Goal: Task Accomplishment & Management: Manage account settings

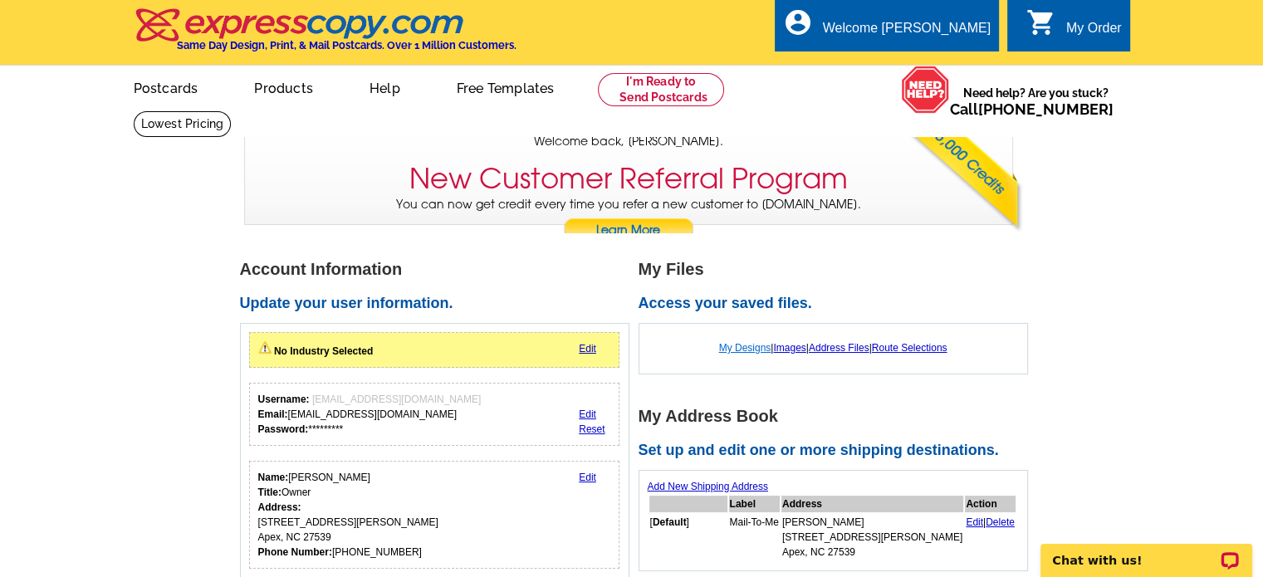
click at [733, 345] on link "My Designs" at bounding box center [745, 348] width 52 height 12
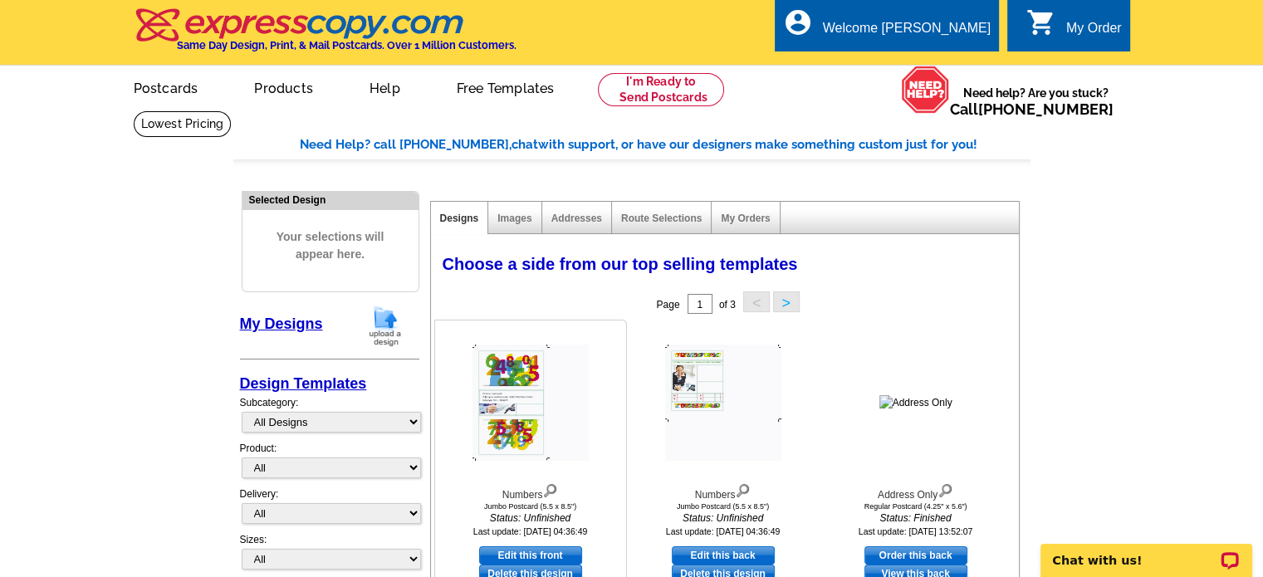
scroll to position [83, 0]
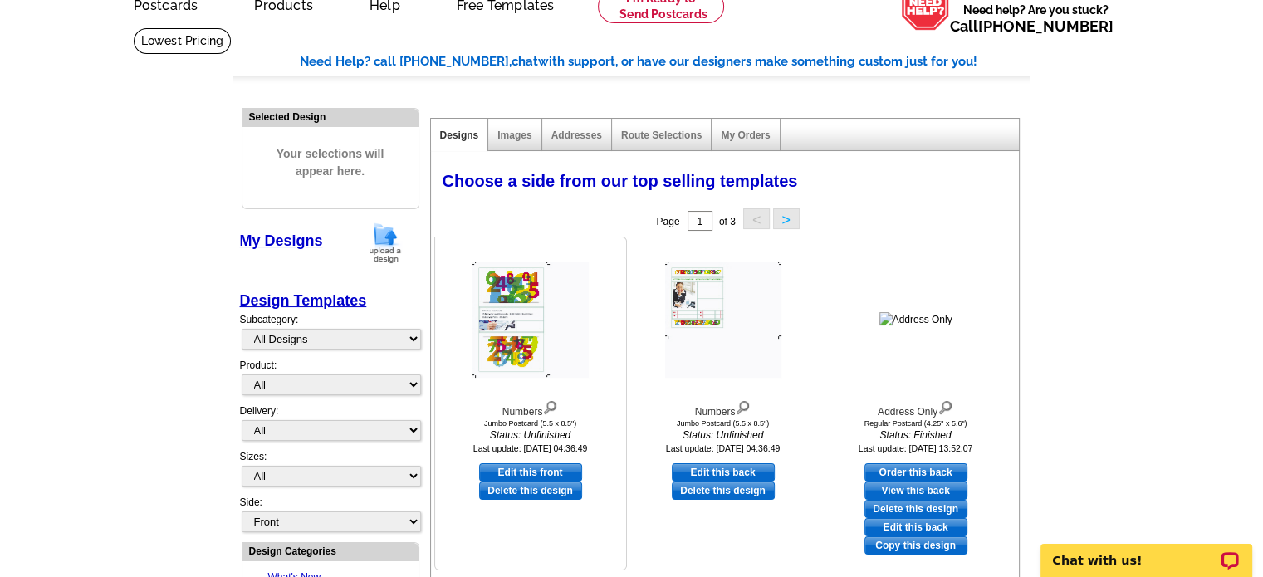
click at [501, 329] on img at bounding box center [530, 320] width 116 height 116
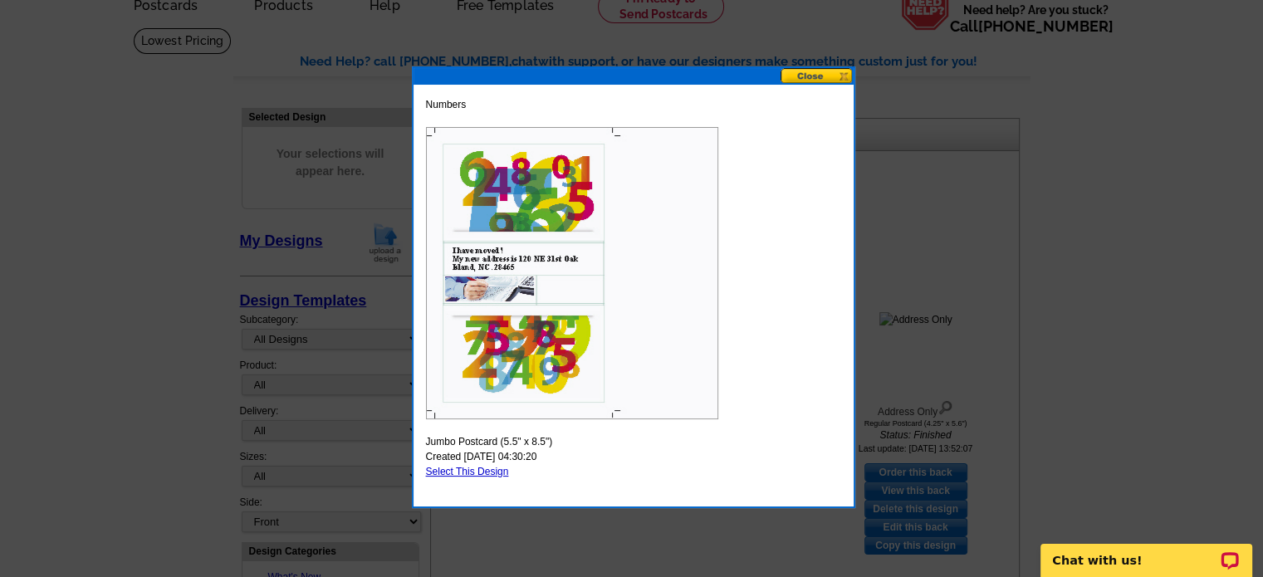
click at [531, 272] on img at bounding box center [572, 273] width 292 height 292
click at [476, 468] on link "Select This Design" at bounding box center [467, 472] width 83 height 12
select select "2"
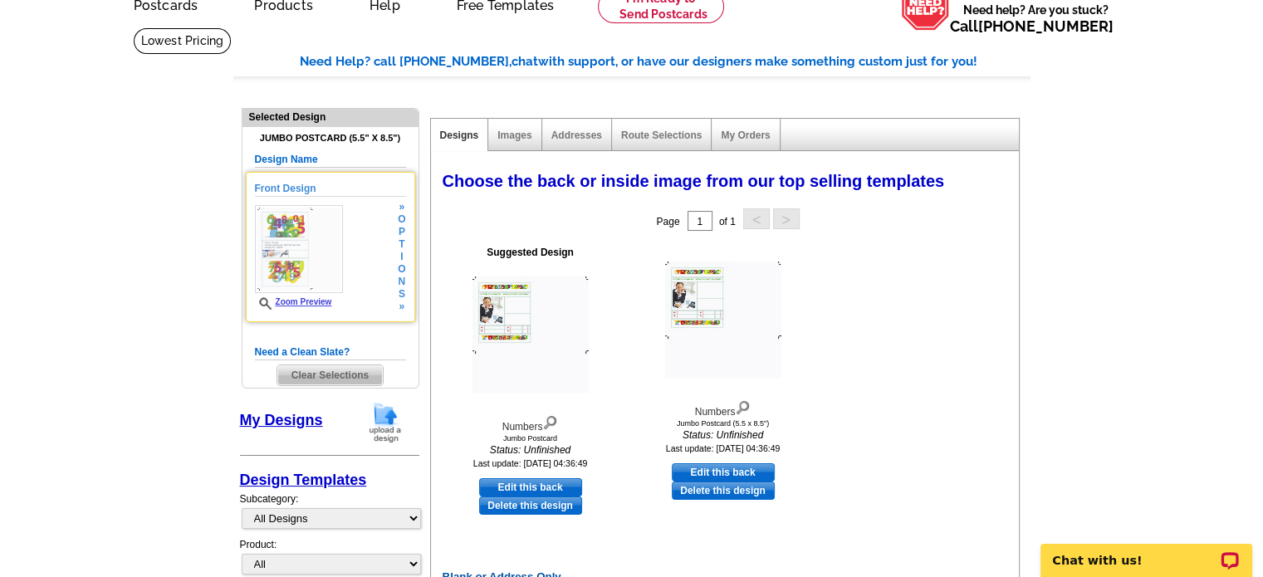
click at [304, 240] on img at bounding box center [299, 249] width 88 height 88
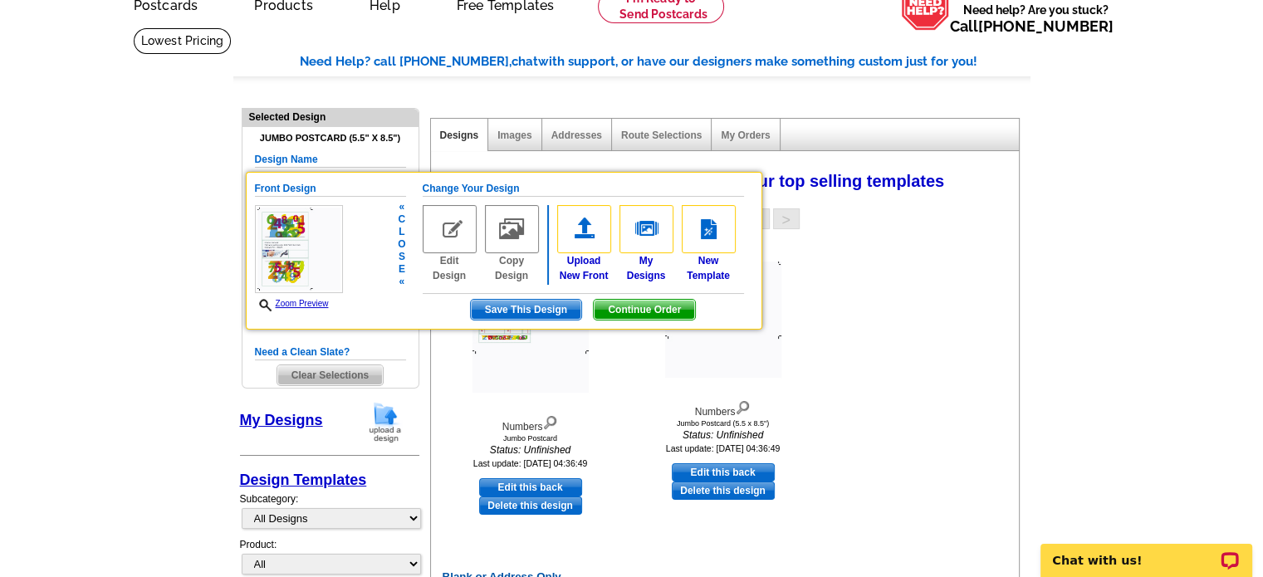
click at [439, 214] on img at bounding box center [450, 229] width 54 height 48
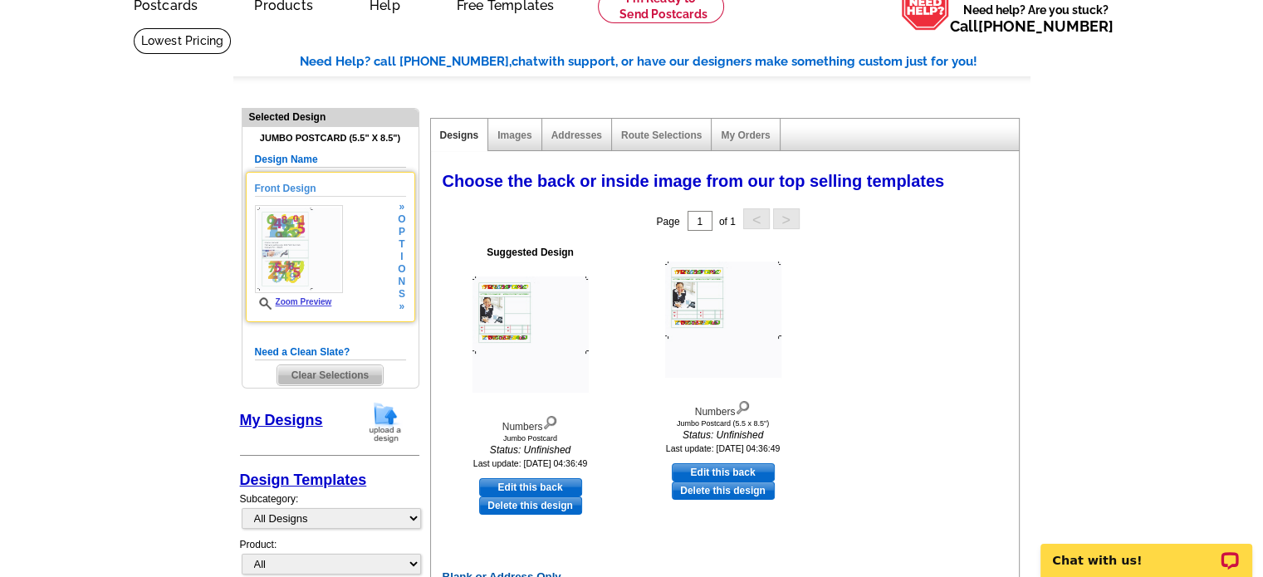
click at [306, 232] on img at bounding box center [299, 249] width 88 height 88
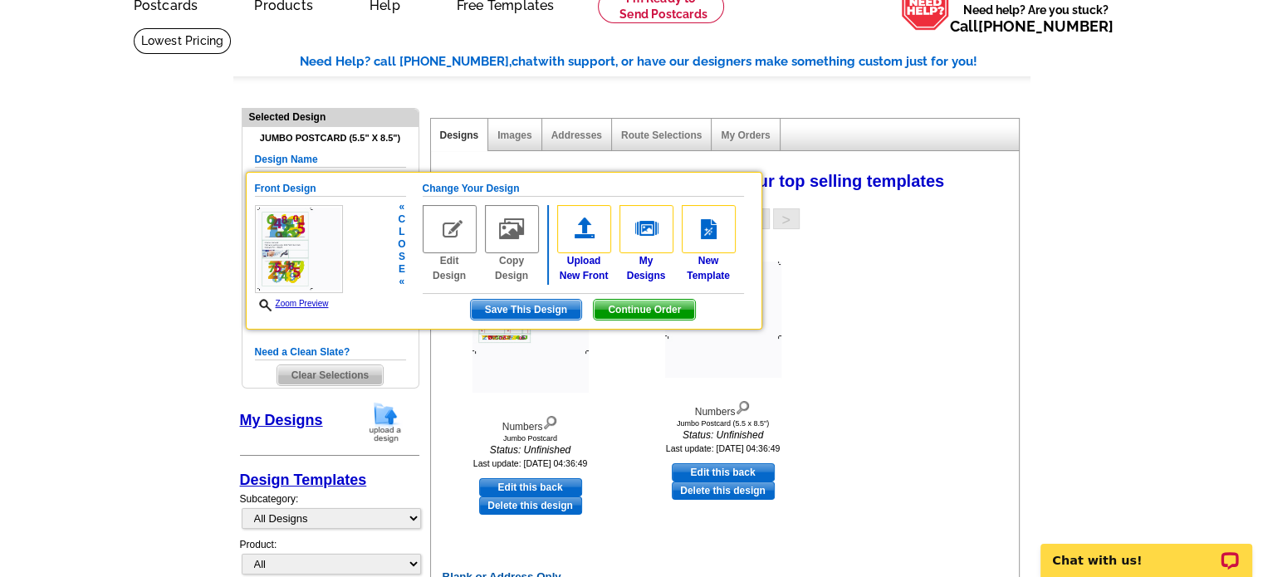
click at [447, 230] on img at bounding box center [450, 229] width 54 height 48
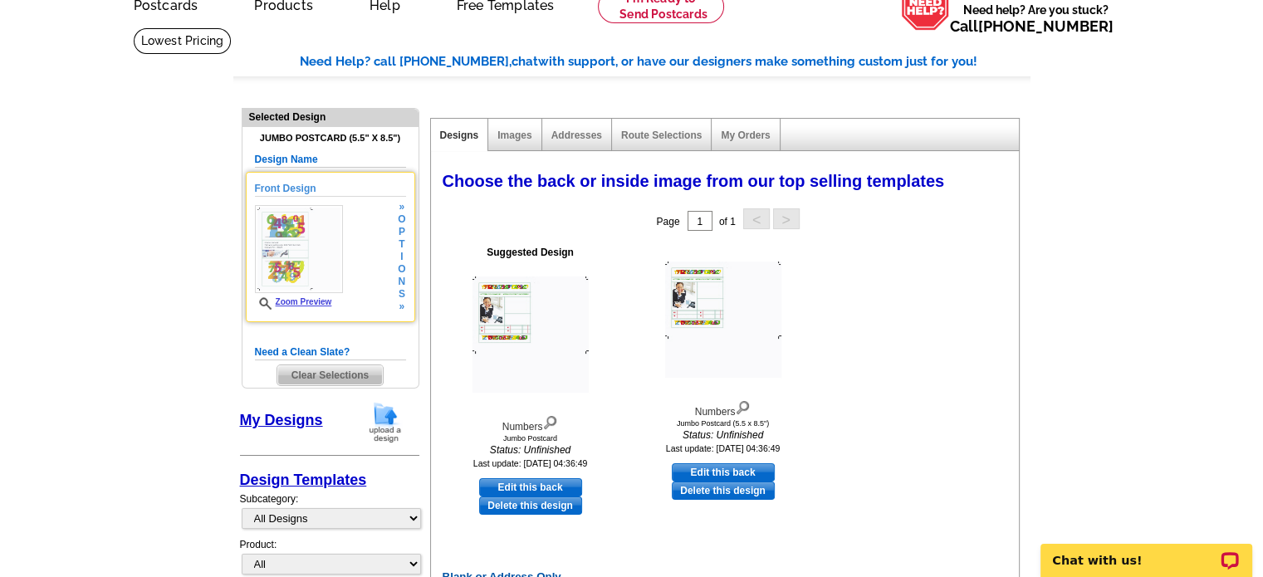
click at [279, 238] on img at bounding box center [299, 249] width 88 height 88
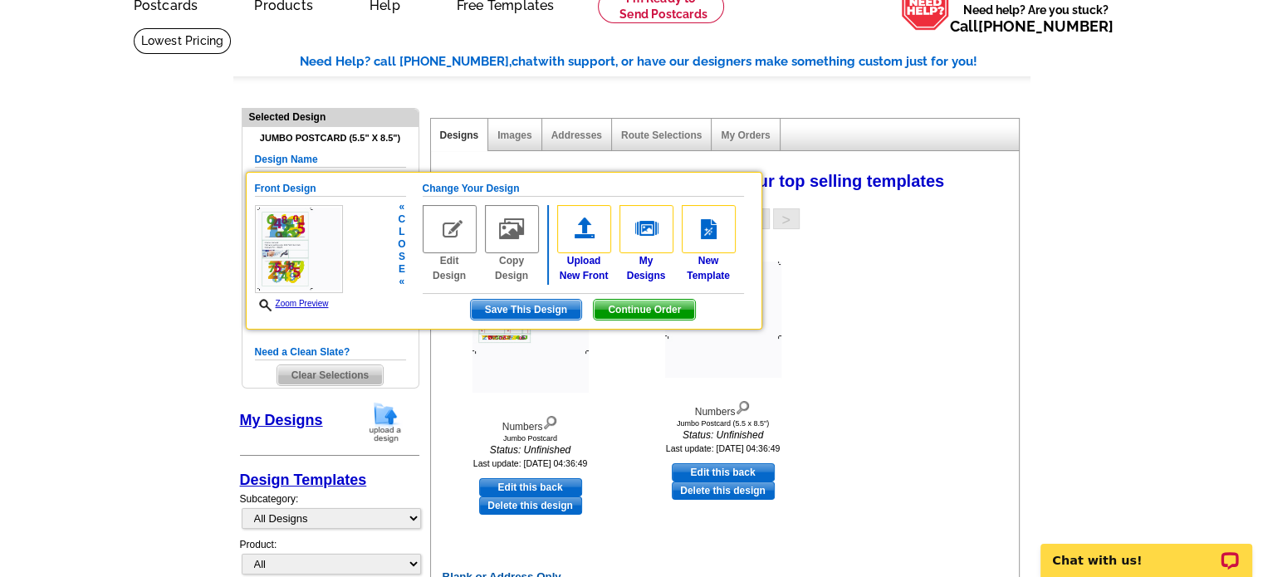
click at [506, 306] on span "Save This Design" at bounding box center [526, 310] width 110 height 20
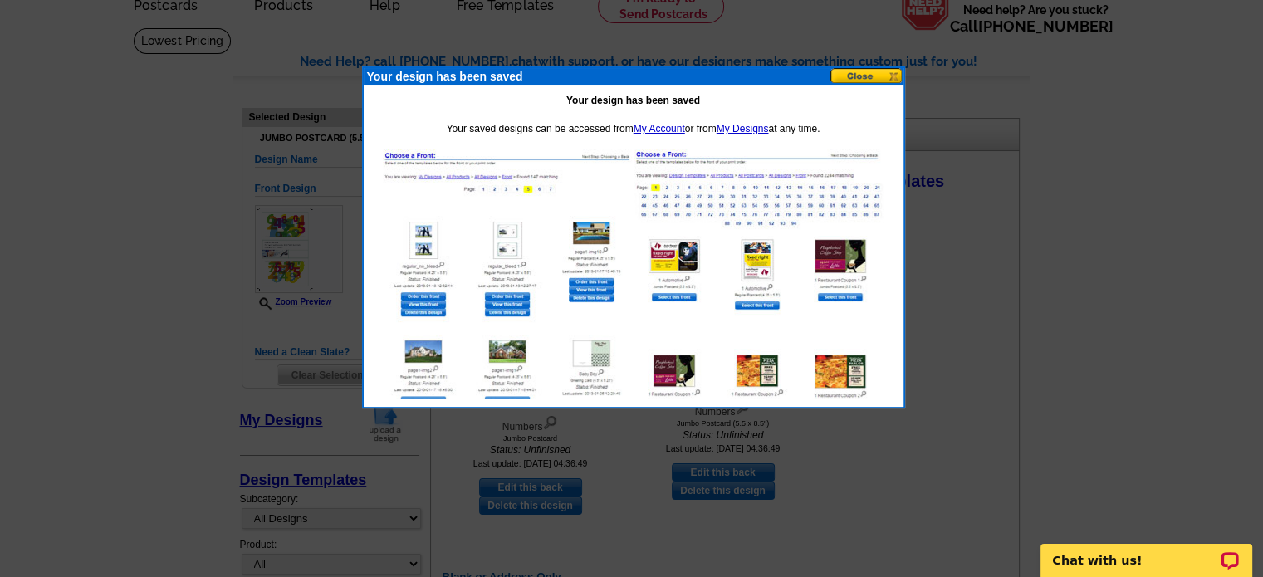
click at [876, 75] on button at bounding box center [866, 76] width 73 height 16
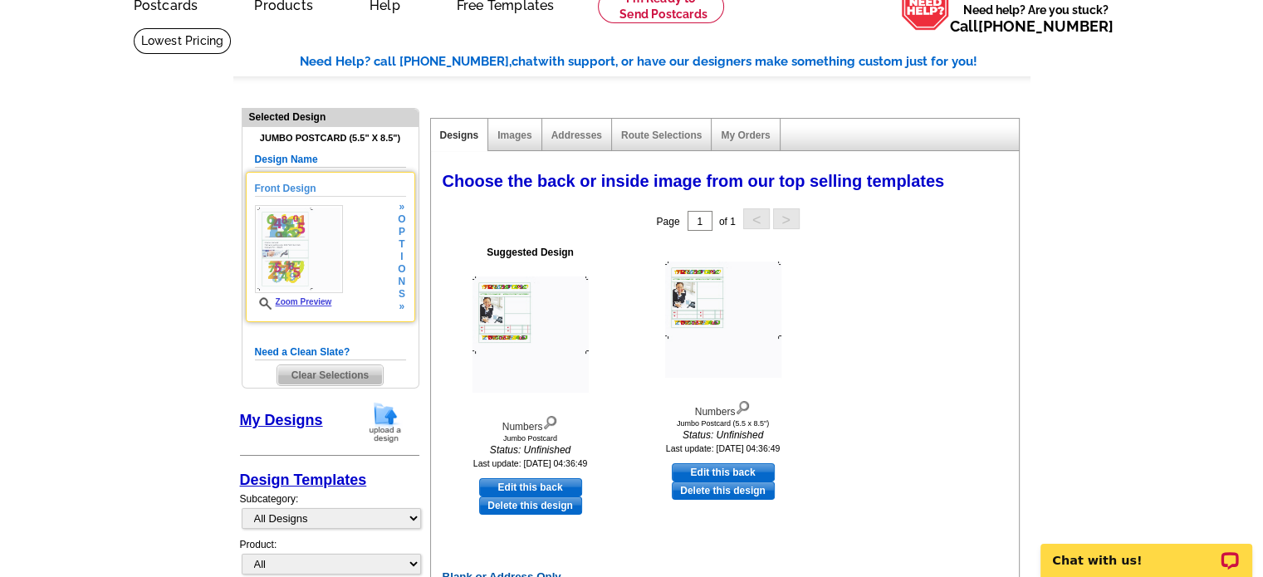
click at [289, 252] on img at bounding box center [299, 249] width 88 height 88
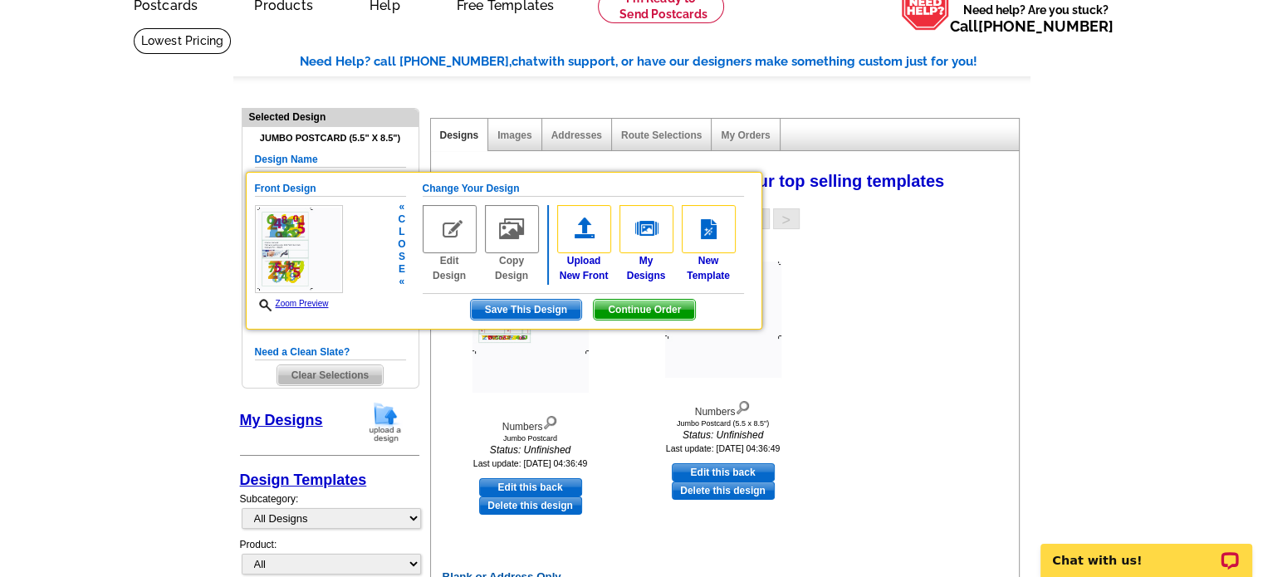
click at [453, 229] on img at bounding box center [450, 229] width 54 height 48
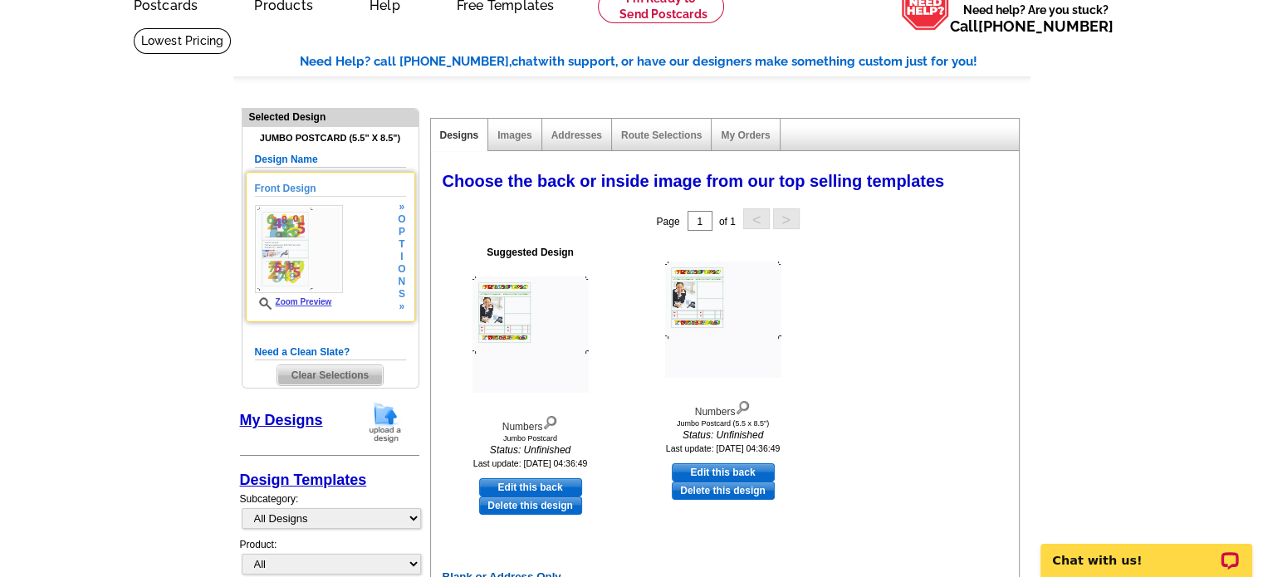
click at [453, 229] on div "Page 1 of 1 < >" at bounding box center [728, 220] width 588 height 33
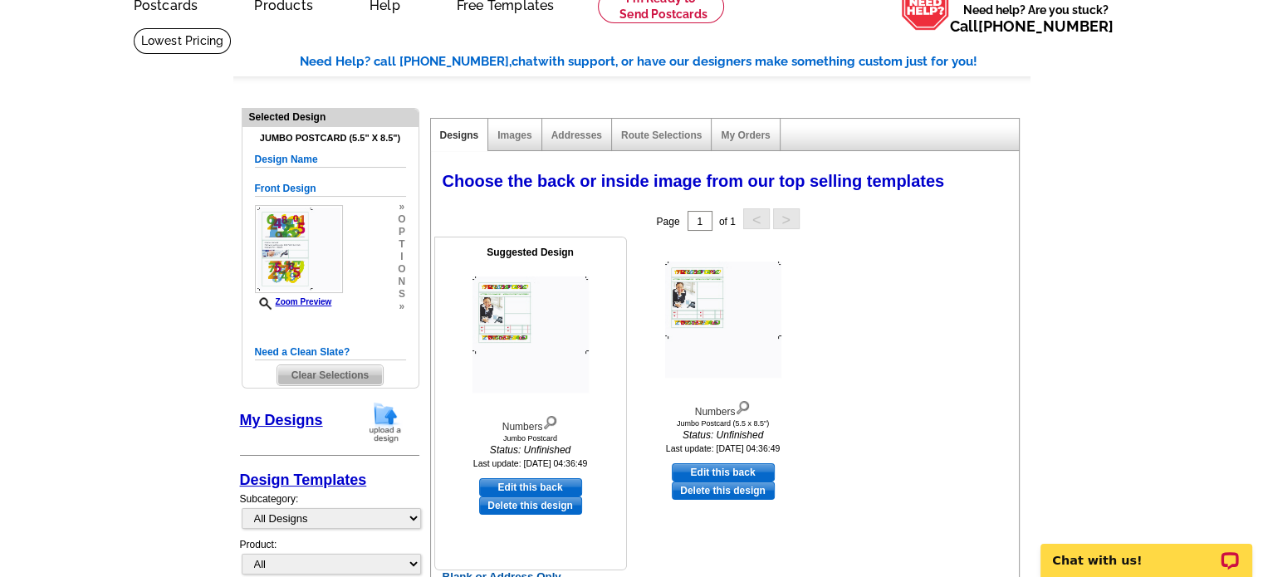
click at [531, 487] on link "Edit this back" at bounding box center [530, 487] width 103 height 18
select select "front"
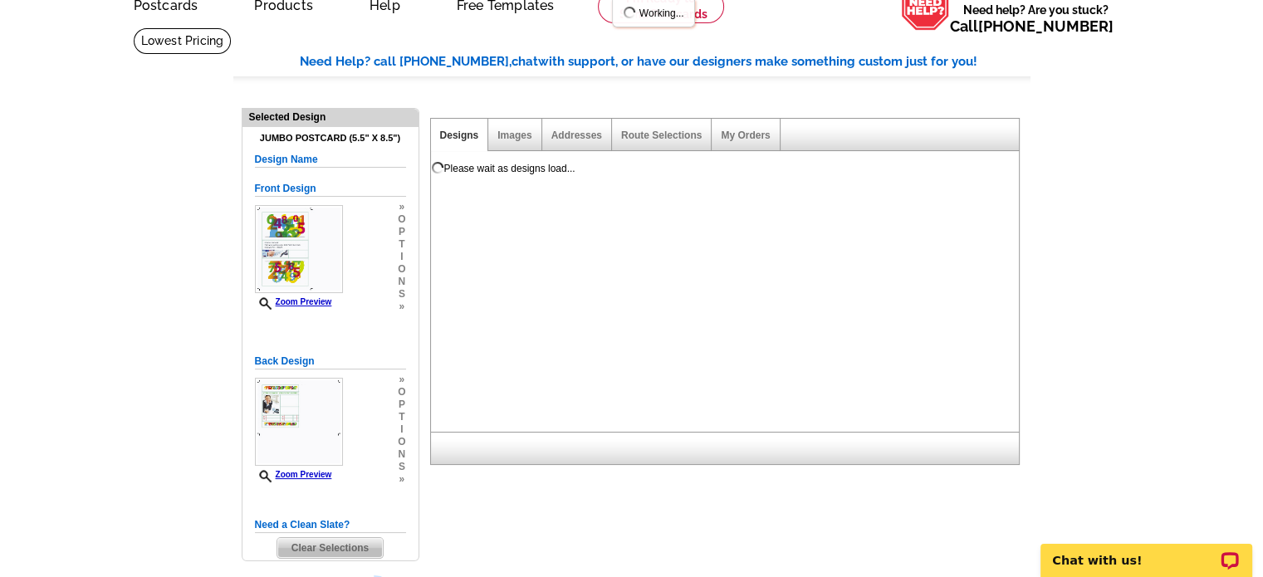
scroll to position [0, 0]
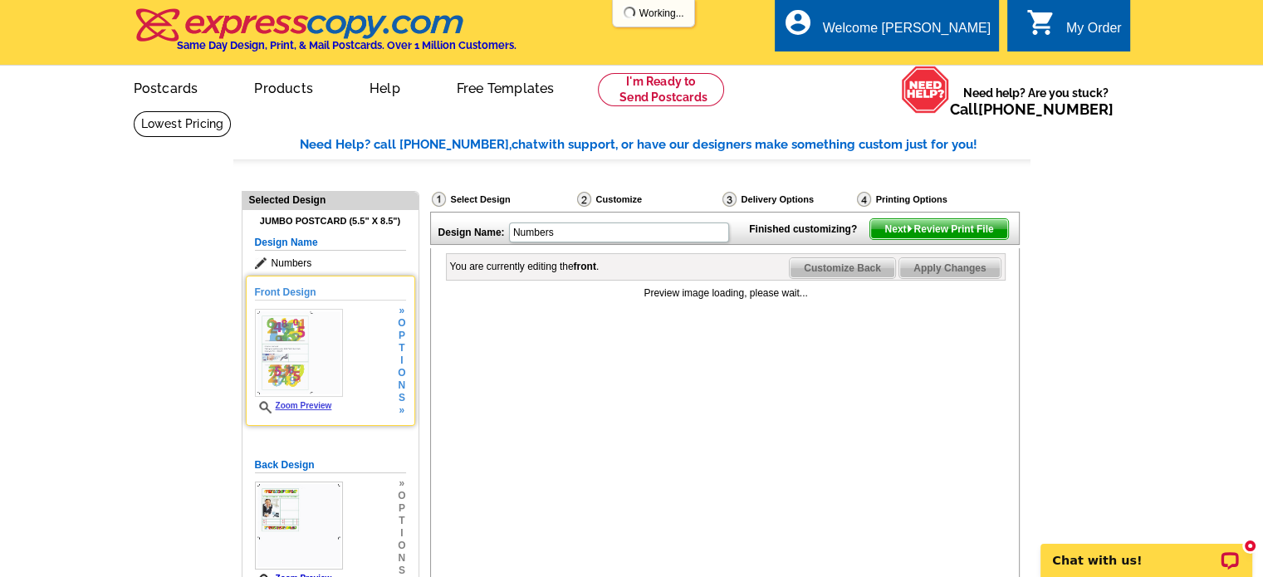
click at [329, 354] on img at bounding box center [299, 353] width 88 height 88
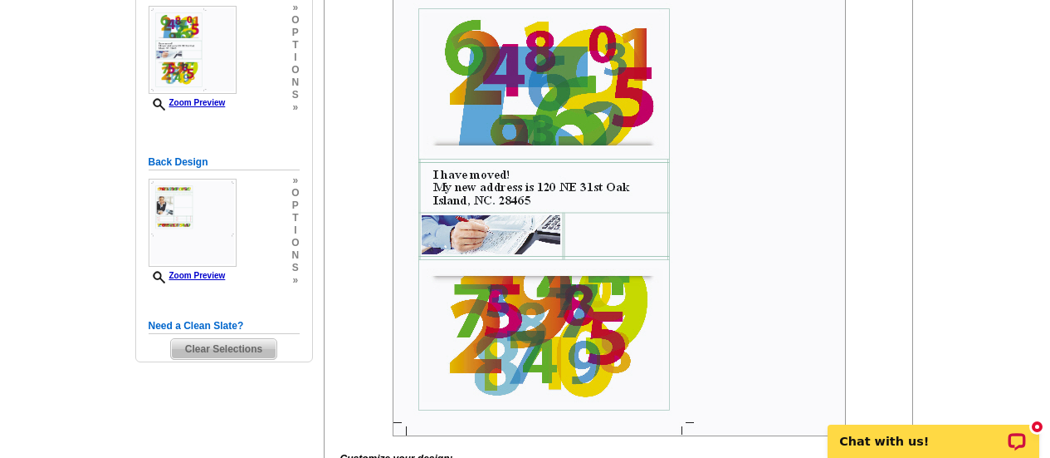
scroll to position [332, 0]
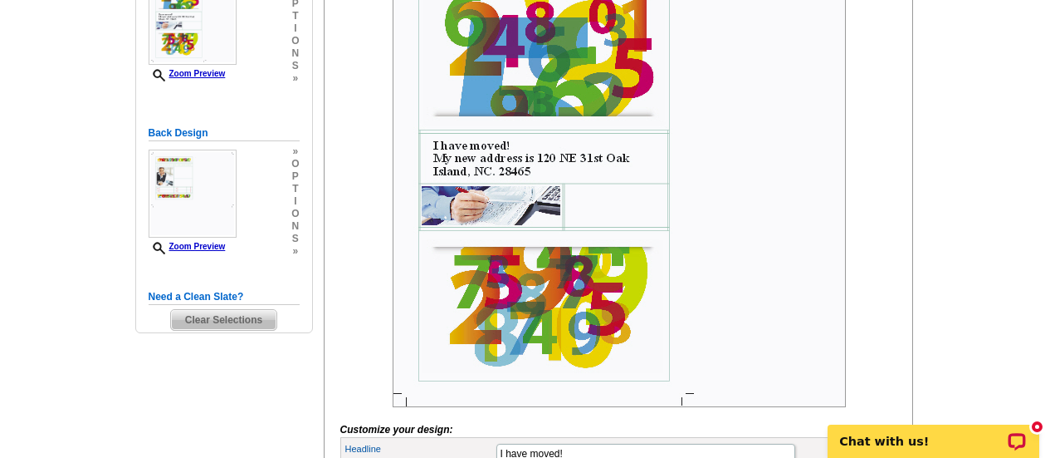
click at [431, 174] on img at bounding box center [619, 180] width 453 height 453
click at [435, 174] on img at bounding box center [619, 180] width 453 height 453
click at [1035, 426] on div "new message indicator" at bounding box center [1037, 426] width 4 height 4
